Goal: Check status: Check status

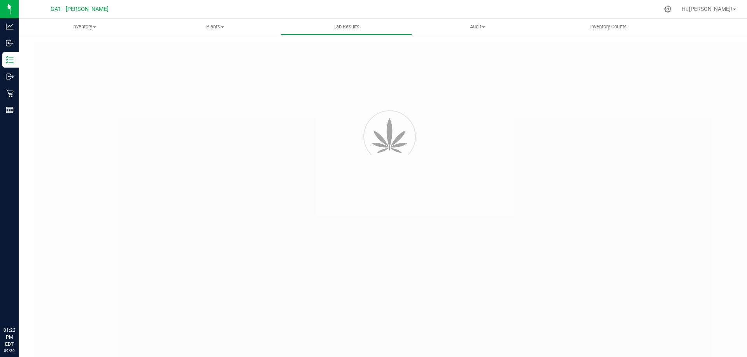
type input "GABSGMF-20240905-002"
type input "SAM-090525-0005"
type input "GABSGMF-20240905-002"
type input "09/11/2025 4:47 PM"
type input "[DATE]"
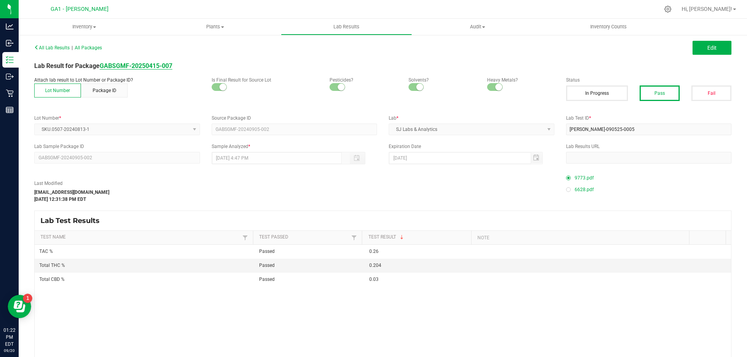
click at [151, 65] on strong "GABSGMF-20250415-007" at bounding box center [136, 65] width 73 height 7
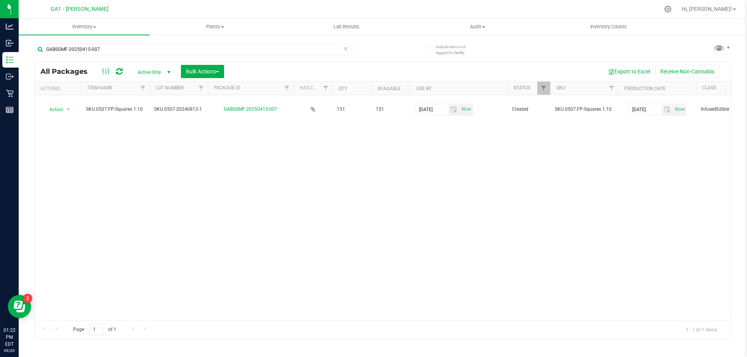
click at [293, 156] on div "Action Action Adjust qty Create package Edit attributes Global inventory Locate…" at bounding box center [383, 207] width 696 height 225
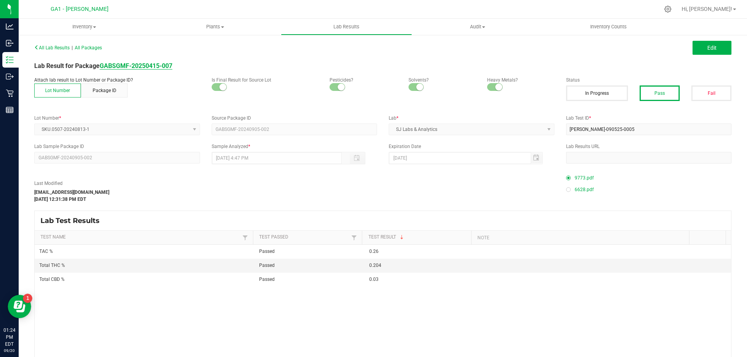
click at [157, 71] on div "All Lab Results | All Packages Edit Lab Result for Package GABSGMF-20250415-007…" at bounding box center [382, 219] width 697 height 355
click at [161, 68] on strong "GABSGMF-20250415-007" at bounding box center [136, 65] width 73 height 7
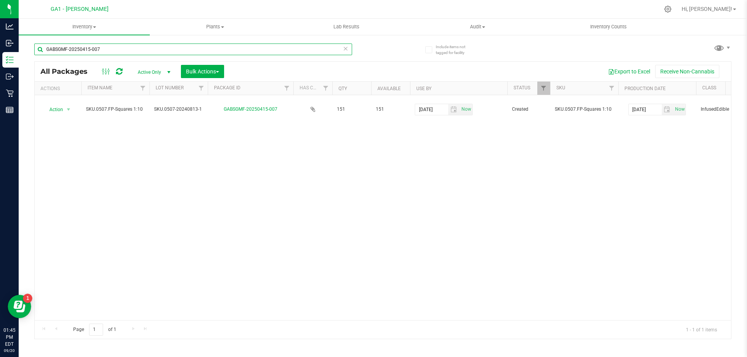
click at [177, 48] on input "GABSGMF-20250415-007" at bounding box center [193, 50] width 318 height 12
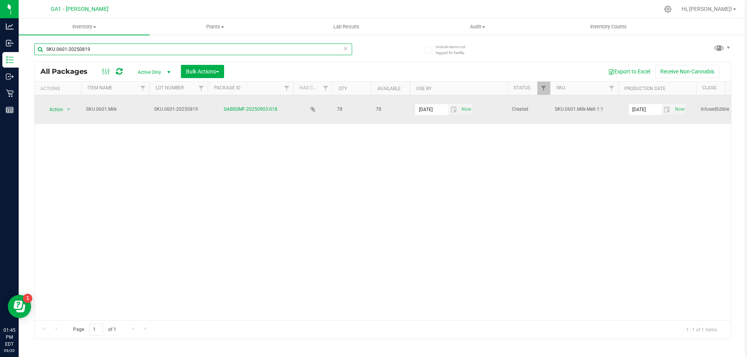
type input "SKU.0601-20250819"
drag, startPoint x: 152, startPoint y: 110, endPoint x: 212, endPoint y: 118, distance: 60.0
click at [203, 107] on td "SKU.0601-20250819" at bounding box center [178, 109] width 58 height 29
drag, startPoint x: 199, startPoint y: 111, endPoint x: 133, endPoint y: 99, distance: 67.2
click at [133, 99] on tr "Action Action Adjust qty Create package Edit attributes Global inventory Locate…" at bounding box center [525, 109] width 980 height 29
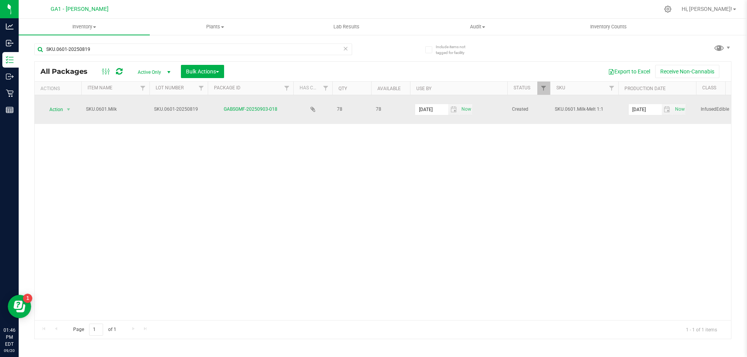
drag, startPoint x: 284, startPoint y: 107, endPoint x: 222, endPoint y: 107, distance: 61.5
click at [222, 107] on div "GABSGMF-20250903-018" at bounding box center [251, 109] width 88 height 7
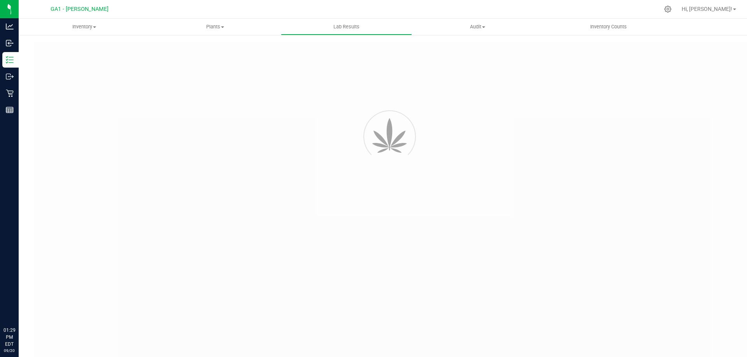
type input "GABSGMF-20231017-001"
type input "[PERSON_NAME]-101824-6910"
type input "GABSGMF-20231017-001"
type input "10/25/2024 2:52 PM"
type input "10/25/2025"
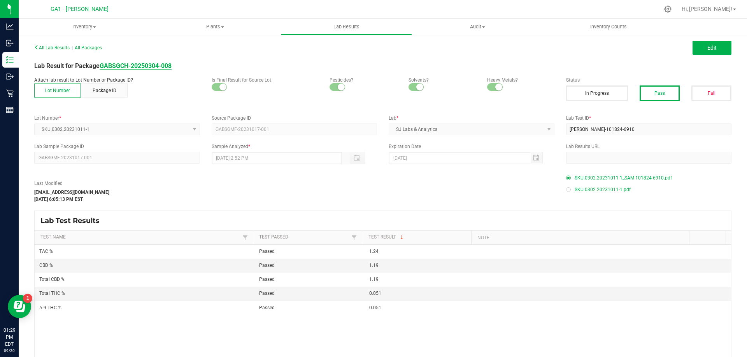
click at [142, 68] on strong "GABSGCH-20250304-008" at bounding box center [136, 65] width 72 height 7
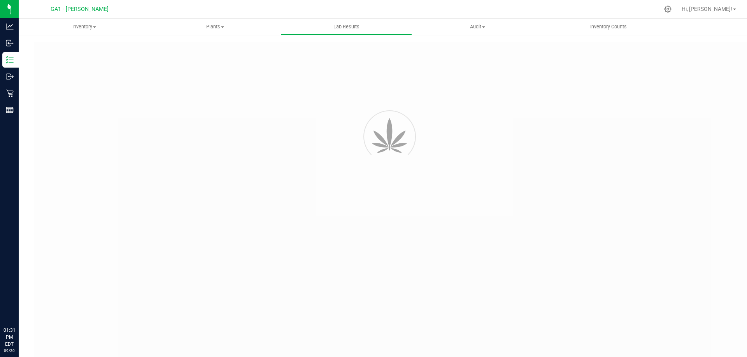
type input "GABSGMF-20240905-002"
type input "SAM-090525-0005"
type input "GABSGMF-20240905-002"
type input "09/11/2025 4:47 PM"
type input "09/10/2026"
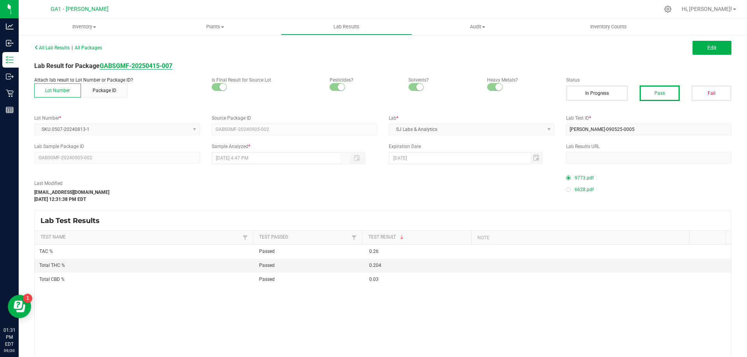
click at [147, 63] on strong "GABSGMF-20250415-007" at bounding box center [136, 65] width 73 height 7
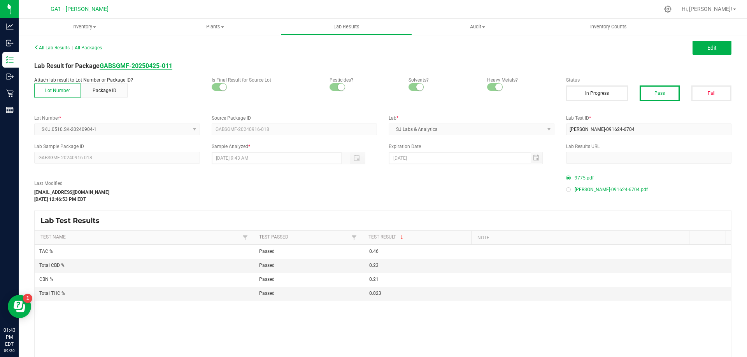
click at [121, 65] on strong "GABSGMF-20250425-011" at bounding box center [136, 65] width 73 height 7
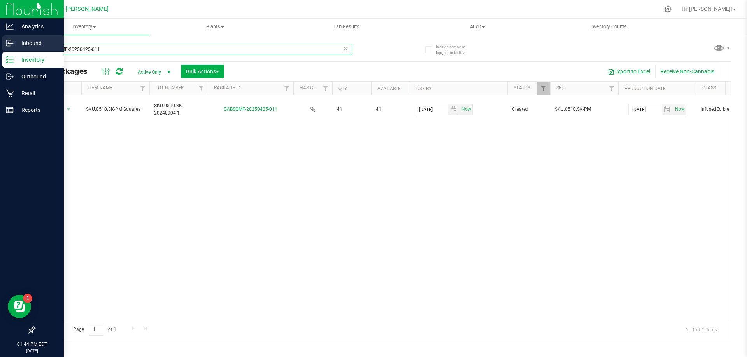
drag, startPoint x: 153, startPoint y: 48, endPoint x: 0, endPoint y: 37, distance: 153.7
click at [0, 37] on div "Analytics Inbound Inventory Outbound Retail Reports 01:44 PM EDT [DATE] 09/20 G…" at bounding box center [373, 178] width 747 height 357
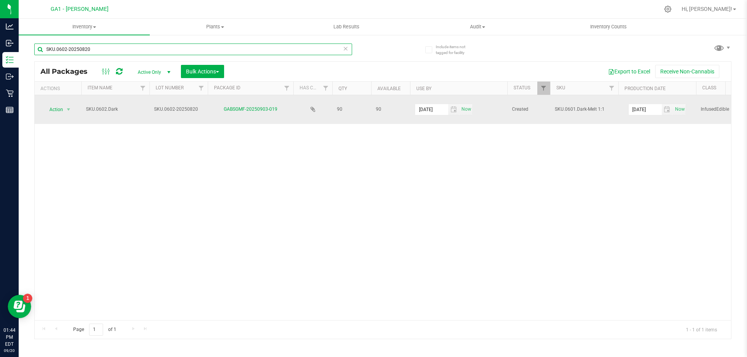
type input "SKU.0602-20250820"
drag, startPoint x: 217, startPoint y: 107, endPoint x: 282, endPoint y: 110, distance: 64.7
click at [282, 110] on div "GABSGMF-20250903-019" at bounding box center [251, 109] width 88 height 7
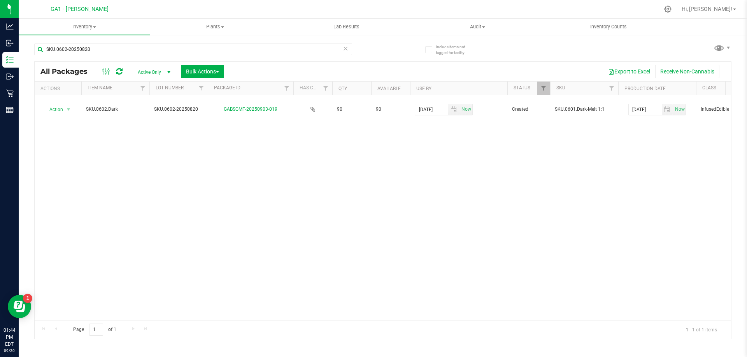
copy link "GABSGMF-20250903-019"
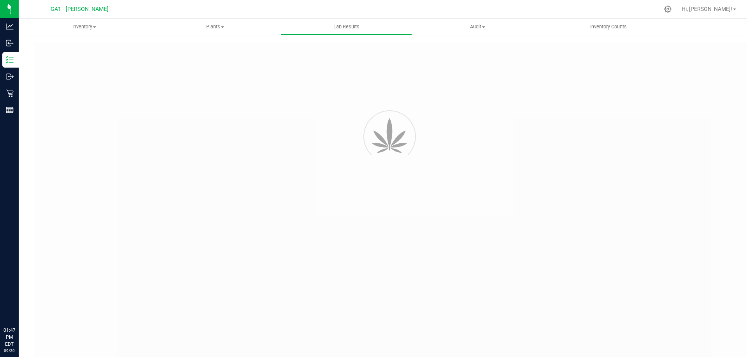
type input "GABSGMF-20250317-007"
type input "[PERSON_NAME]-031725-8188"
type input "GABSGMF-20250317-007"
type input "[DATE] 4:52 PM"
type input "[DATE]"
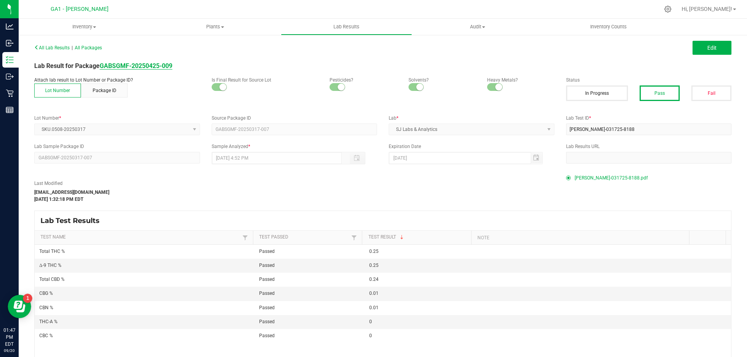
click at [137, 65] on strong "GABSGMF-20250425-009" at bounding box center [136, 65] width 73 height 7
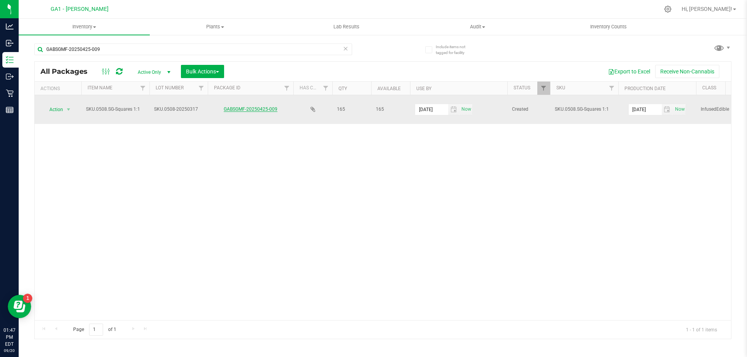
click at [247, 107] on link "GABSGMF-20250425-009" at bounding box center [251, 109] width 54 height 5
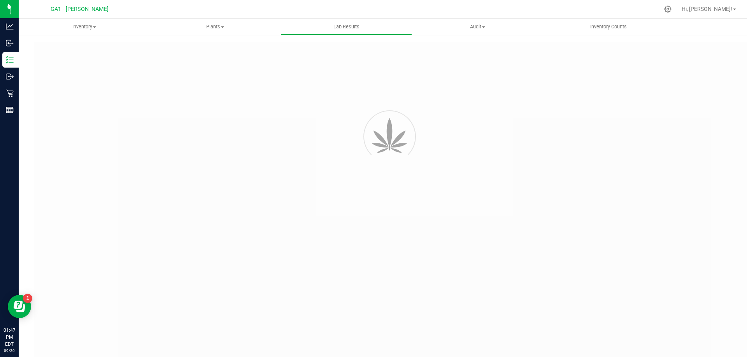
type input "GABSGMF-20250317-007"
type input "SAM-031725-8188"
type input "GABSGMF-20250317-007"
type input "03/21/2025 4:52 PM"
type input "03/21/2026"
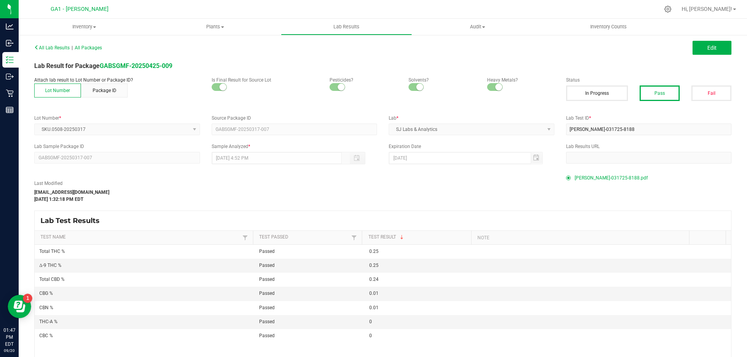
click at [306, 194] on div "Last Modified colbymiezejeski@gmail.com Apr 25, 2025 1:32:18 PM EDT" at bounding box center [294, 191] width 532 height 23
click at [168, 66] on strong "GABSGMF-20250425-009" at bounding box center [136, 65] width 73 height 7
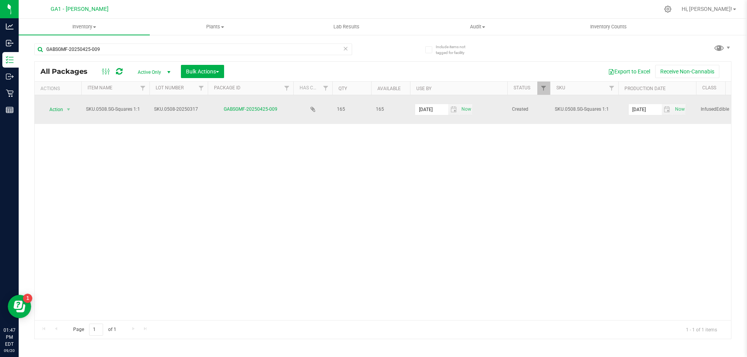
drag, startPoint x: 334, startPoint y: 107, endPoint x: 349, endPoint y: 109, distance: 15.4
click at [349, 109] on td "165" at bounding box center [351, 109] width 39 height 29
drag, startPoint x: 465, startPoint y: 169, endPoint x: 498, endPoint y: 103, distance: 73.8
click at [466, 168] on div "Action Action Adjust qty Create package Edit attributes Global inventory Locate…" at bounding box center [383, 207] width 696 height 225
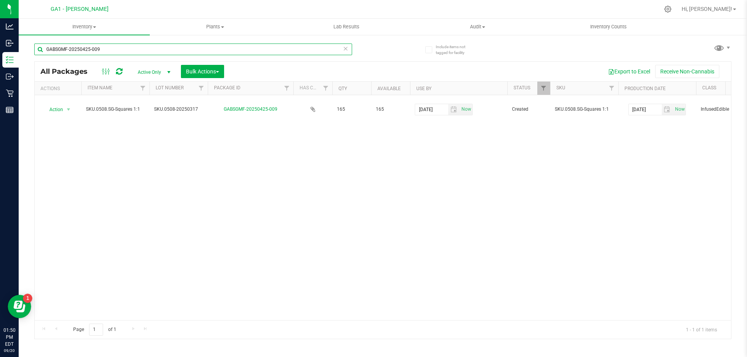
click at [279, 49] on input "GABSGMF-20250425-009" at bounding box center [193, 50] width 318 height 12
paste input "818-004"
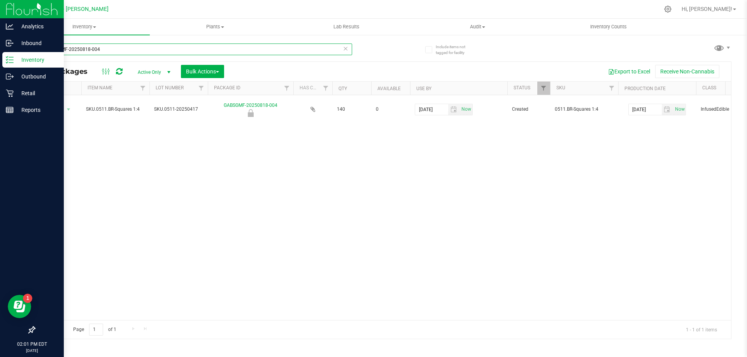
drag, startPoint x: 144, startPoint y: 50, endPoint x: 0, endPoint y: 52, distance: 143.5
click at [0, 52] on div "Analytics Inbound Inventory Outbound Retail Reports 02:01 PM EDT 09/20/2025 09/…" at bounding box center [373, 178] width 747 height 357
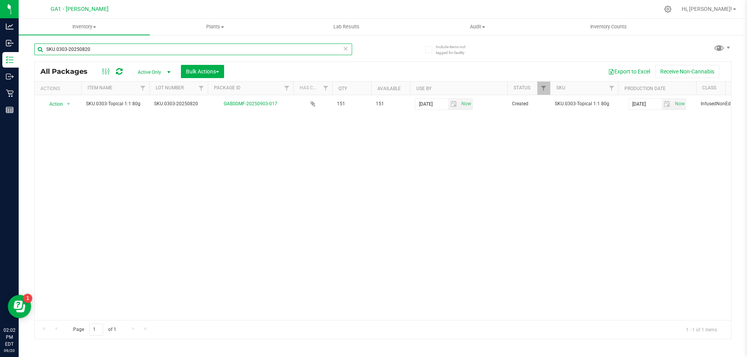
type input "SKU.0303-20250820"
click at [482, 230] on div "Action Action Adjust qty Create package Edit attributes Global inventory Locate…" at bounding box center [383, 207] width 696 height 225
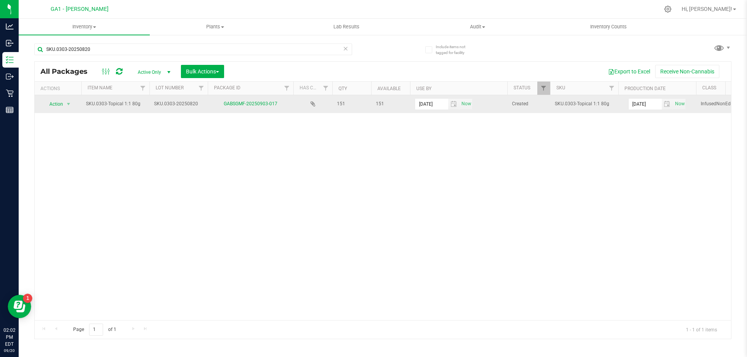
drag, startPoint x: 86, startPoint y: 103, endPoint x: 147, endPoint y: 106, distance: 61.1
click at [147, 106] on td "SKU.0303-Topical 1:1 80g" at bounding box center [115, 104] width 68 height 18
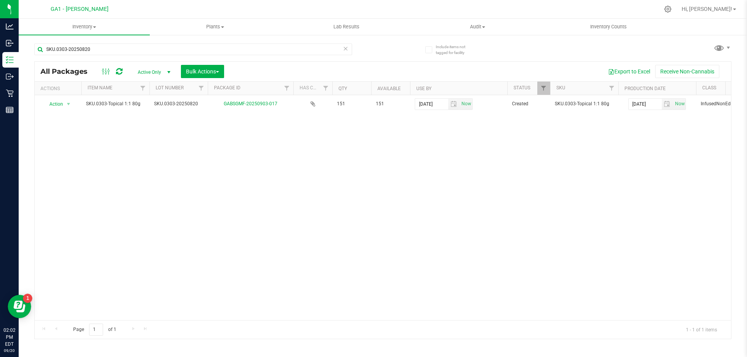
copy span "SKU.0303-Topical 1:1 80g"
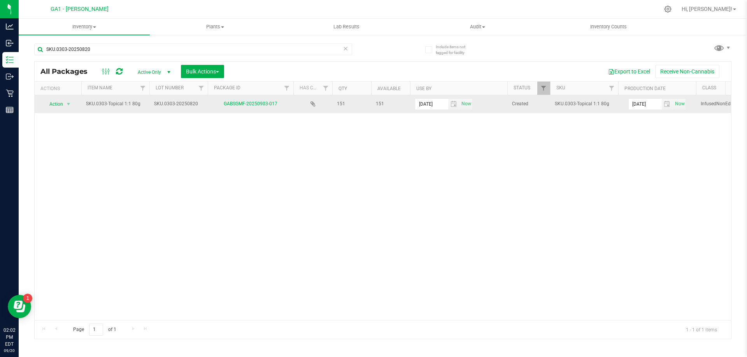
drag, startPoint x: 152, startPoint y: 104, endPoint x: 207, endPoint y: 107, distance: 54.9
click at [207, 107] on td "SKU.0303-20250820" at bounding box center [178, 104] width 58 height 18
drag, startPoint x: 199, startPoint y: 105, endPoint x: 145, endPoint y: 101, distance: 53.9
click at [145, 101] on tr "Action Action Adjust qty Create package Edit attributes Global inventory Locate…" at bounding box center [525, 104] width 980 height 18
drag, startPoint x: 280, startPoint y: 103, endPoint x: 217, endPoint y: 107, distance: 62.7
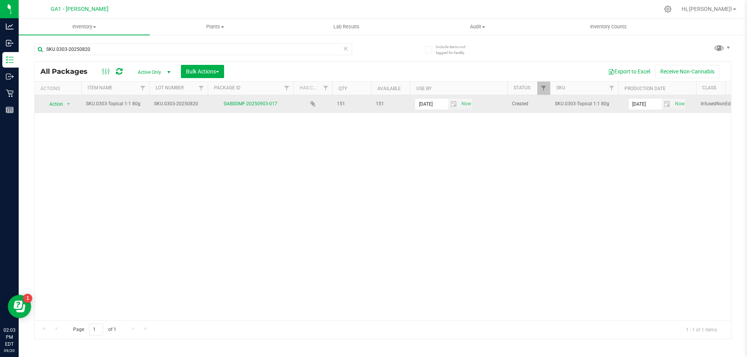
click at [217, 107] on div "GABSGMF-20250903-017" at bounding box center [251, 103] width 88 height 7
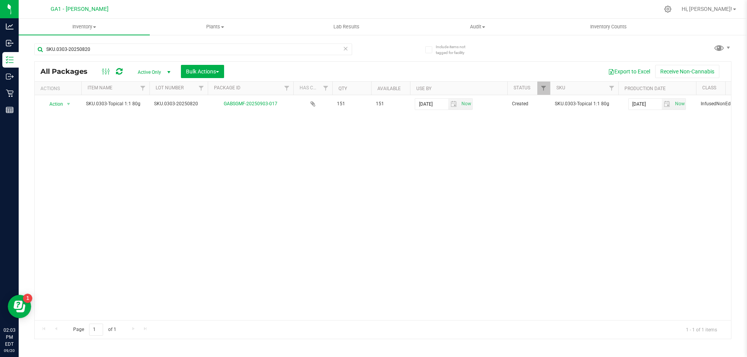
copy link "GABSGMF-20250903-017"
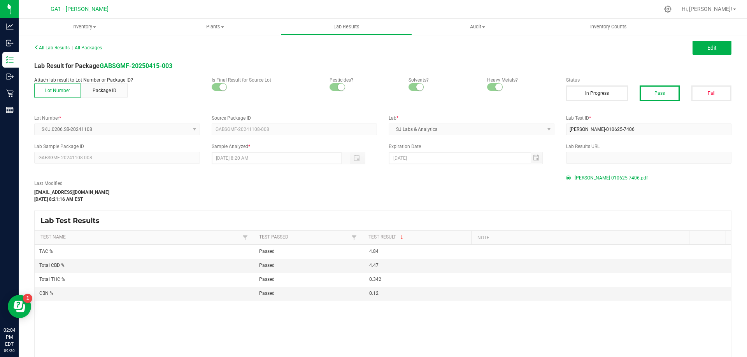
click at [165, 61] on div "All Lab Results | All Packages Edit Lab Result for Package GABSGMF-20250415-003…" at bounding box center [382, 219] width 697 height 355
click at [142, 67] on strong "GABSGMF-20250415-003" at bounding box center [136, 65] width 73 height 7
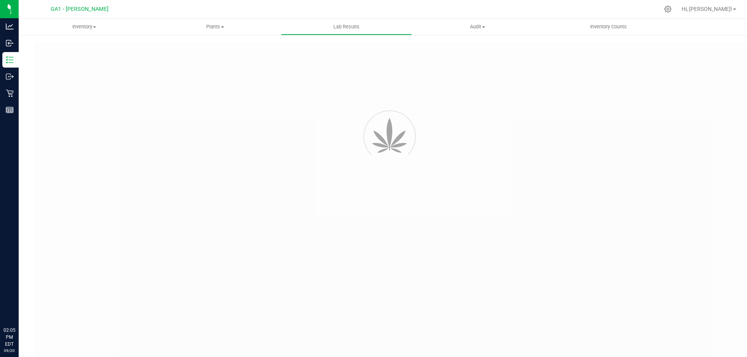
type input "GABSGMF-20250102-039"
type input "[PERSON_NAME]-010625-7416"
type input "GABSGMF-20250102-039"
type input "[DATE] 8:46 AM"
type input "[DATE]"
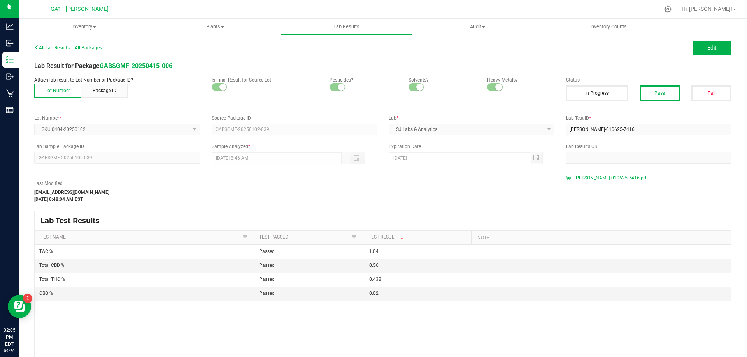
click at [142, 61] on div "Lab Result for Package GABSGMF-20250415-006" at bounding box center [382, 65] width 709 height 9
click at [145, 66] on strong "GABSGMF-20250415-006" at bounding box center [136, 65] width 73 height 7
click at [160, 67] on strong "GABSGMF-20250610-007" at bounding box center [136, 65] width 73 height 7
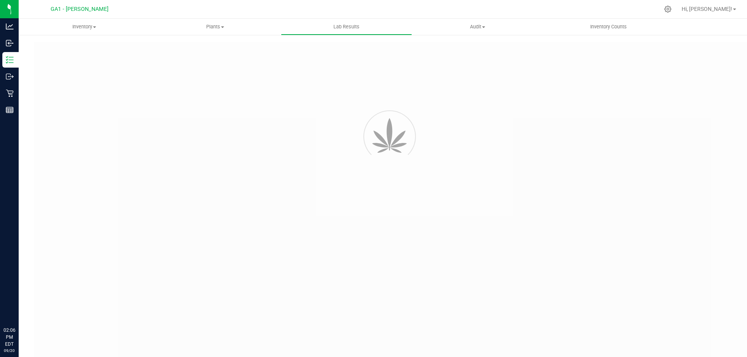
type input "GABSGMF-20240926-001"
type input "[PERSON_NAME]-100424-6837"
type input "GABSGMF-20240926-001"
type input "[DATE] 9:38 AM"
type input "[DATE]"
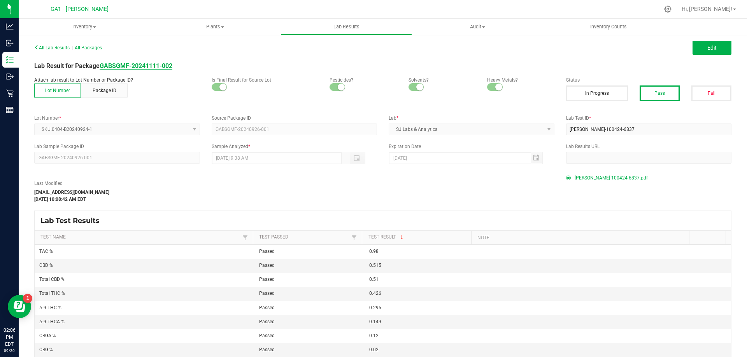
click at [159, 63] on strong "GABSGMF-20241111-002" at bounding box center [136, 65] width 73 height 7
click at [156, 63] on div "Lab Result for Package GABSGMF-20250714-017" at bounding box center [382, 65] width 709 height 9
click at [159, 66] on strong "GABSGMF-20250714-017" at bounding box center [136, 65] width 73 height 7
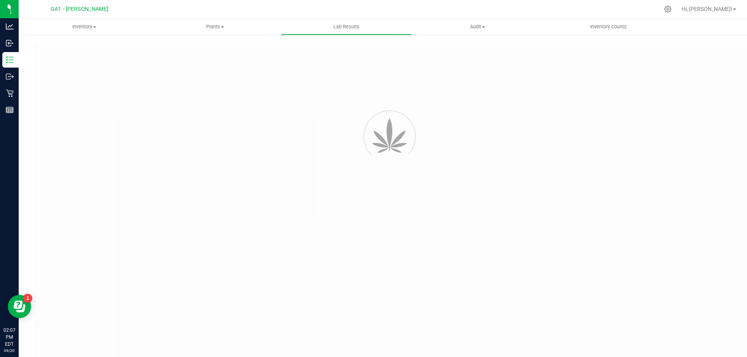
type input "GABSGMF-20250317-019"
type input "SAM-031725-8183"
type input "GABSGMF-20250317-019"
type input "03/20/2025 4:00 AM"
type input "03/21/2026"
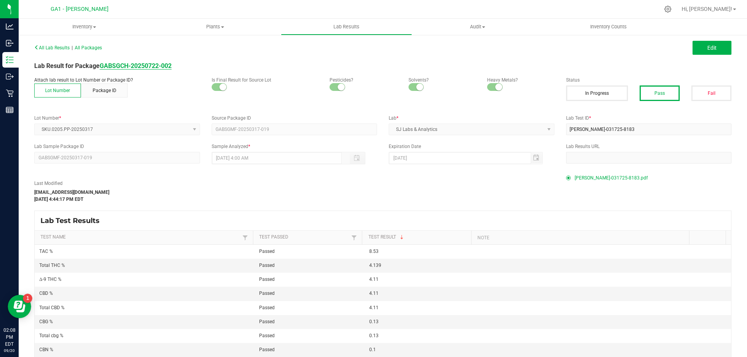
click at [161, 64] on strong "GABSGCH-20250722-002" at bounding box center [136, 65] width 72 height 7
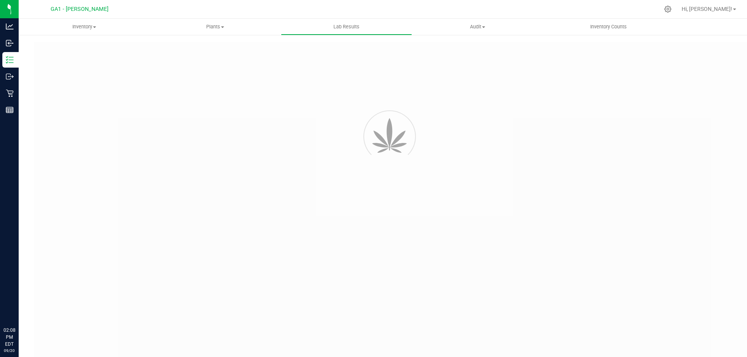
type input "GABSGMF-20250529-043"
type input "[PERSON_NAME]-052925-8992"
type input "GABSGMF-20250529-043"
type input "06/06/2025 3:40 PM"
type input "06/05/2026"
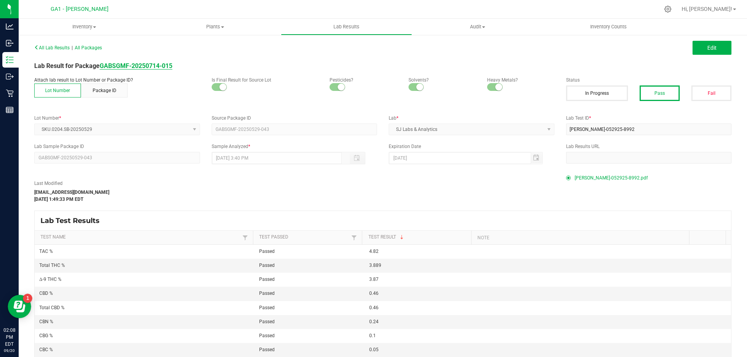
click at [133, 69] on strong "GABSGMF-20250714-015" at bounding box center [136, 65] width 73 height 7
click at [124, 63] on strong "GABSGMF-20250714-015" at bounding box center [136, 65] width 73 height 7
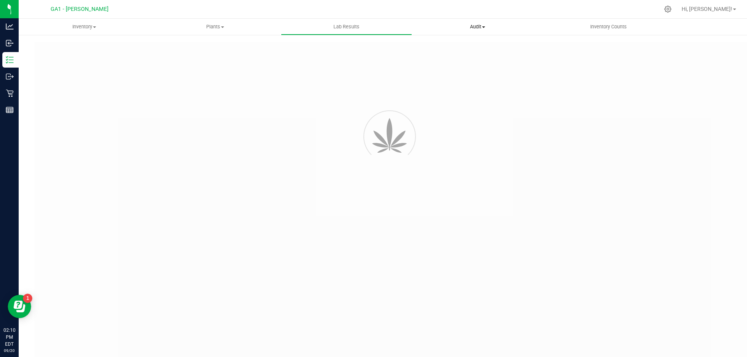
type input "GABSGMF-20241108-002"
type input "[PERSON_NAME]-110824-7095"
type input "GABSGMF-20241108-002"
type input "[DATE] 3:00 AM"
type input "[DATE]"
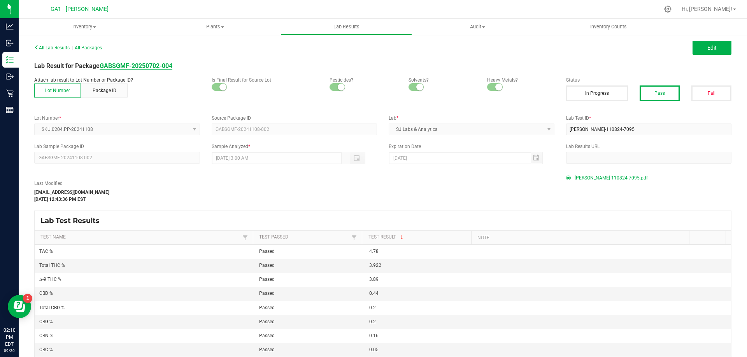
click at [166, 65] on strong "GABSGMF-20250702-004" at bounding box center [136, 65] width 73 height 7
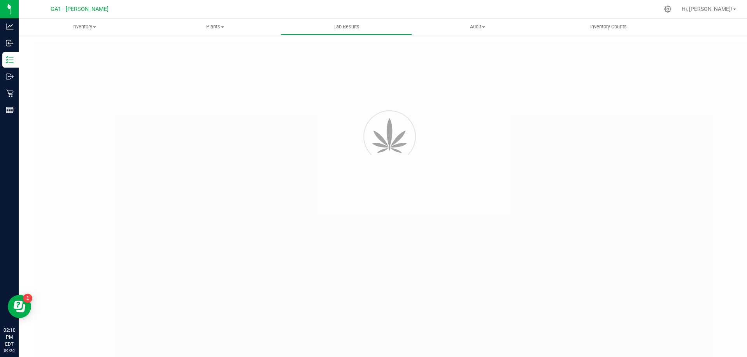
type input "GABSGMF-20250102-002"
type input "[PERSON_NAME]-010625-7403"
type input "GABSGMF-20250102-002"
type input "[DATE] 9:54 AM"
type input "[DATE]"
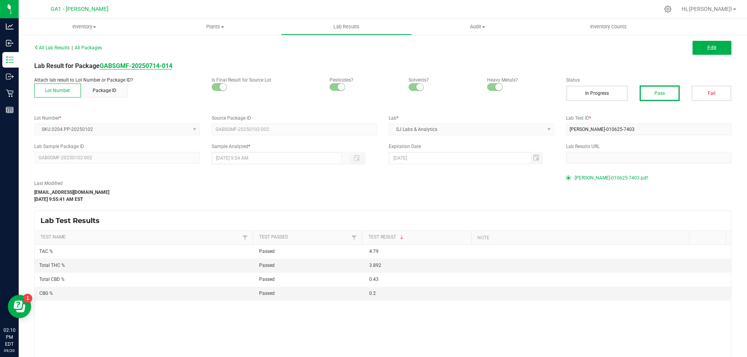
click at [147, 63] on strong "GABSGMF-20250714-014" at bounding box center [136, 65] width 73 height 7
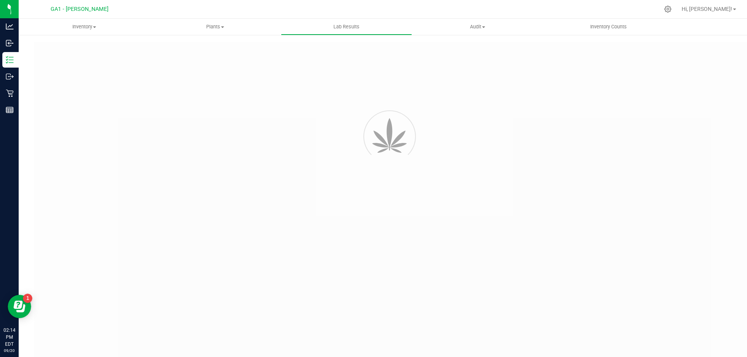
type input "GABSGMF-20250217-009"
type input "SAM-021725-7925"
type input "GABSGMF-20250217-009"
type input "02/25/2025 12:53 PM"
type input "02/25/2026"
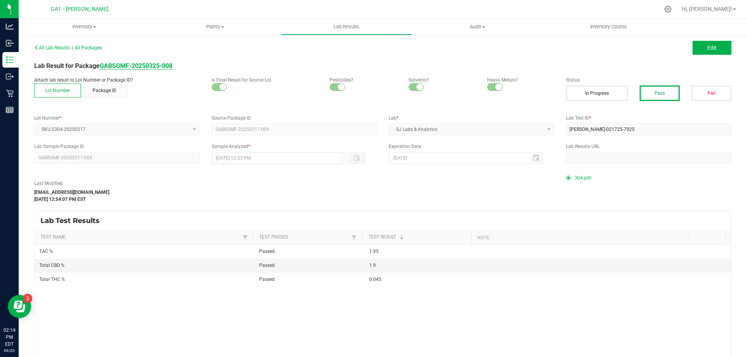
click at [132, 64] on strong "GABSGMF-20250325-008" at bounding box center [136, 65] width 73 height 7
